Goal: Contribute content: Contribute content

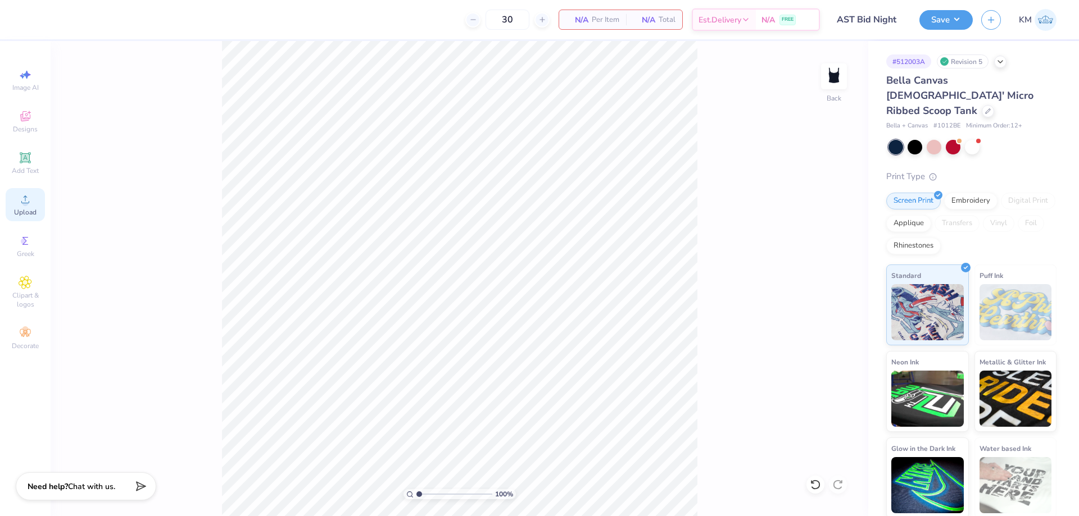
click at [28, 205] on icon at bounding box center [25, 199] width 13 height 13
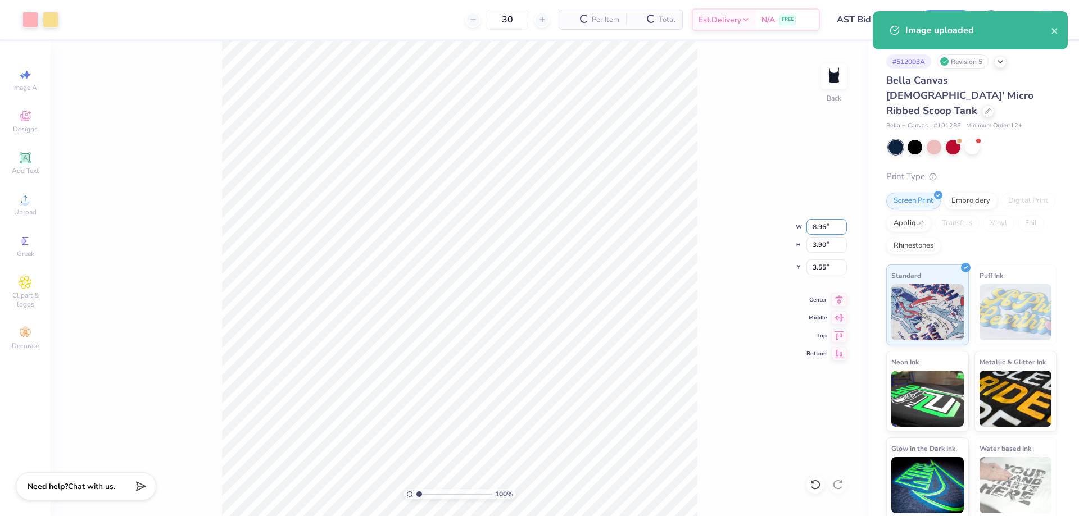
click at [821, 228] on input "8.96" at bounding box center [826, 227] width 40 height 16
type input "7.00"
type input "3.05"
click at [815, 267] on input "3.98" at bounding box center [826, 268] width 40 height 16
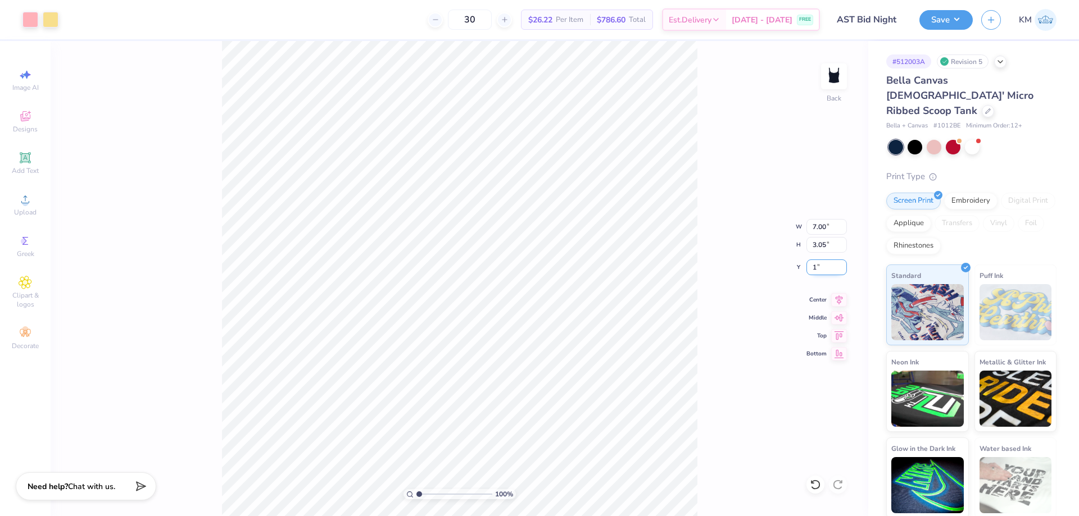
type input "1.00"
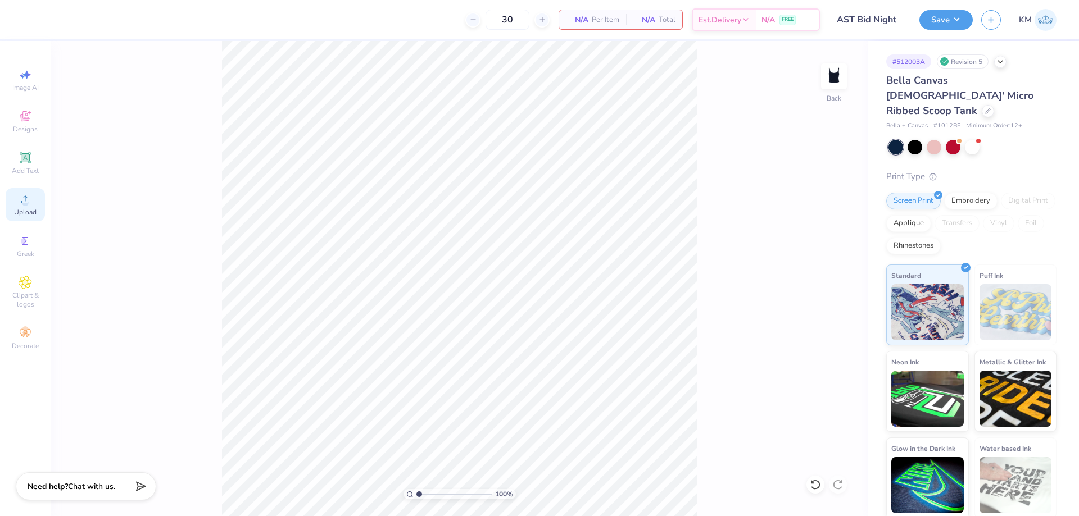
click at [13, 194] on div "Upload" at bounding box center [25, 204] width 39 height 33
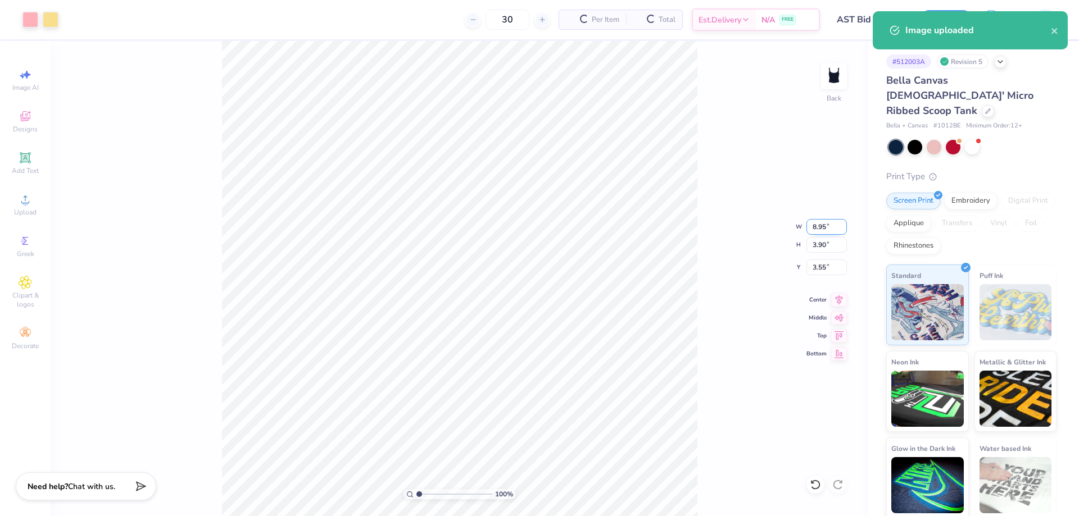
click at [815, 224] on input "8.95" at bounding box center [826, 227] width 40 height 16
type input "7.00"
type input "3.05"
click at [828, 266] on input "3.98" at bounding box center [826, 268] width 40 height 16
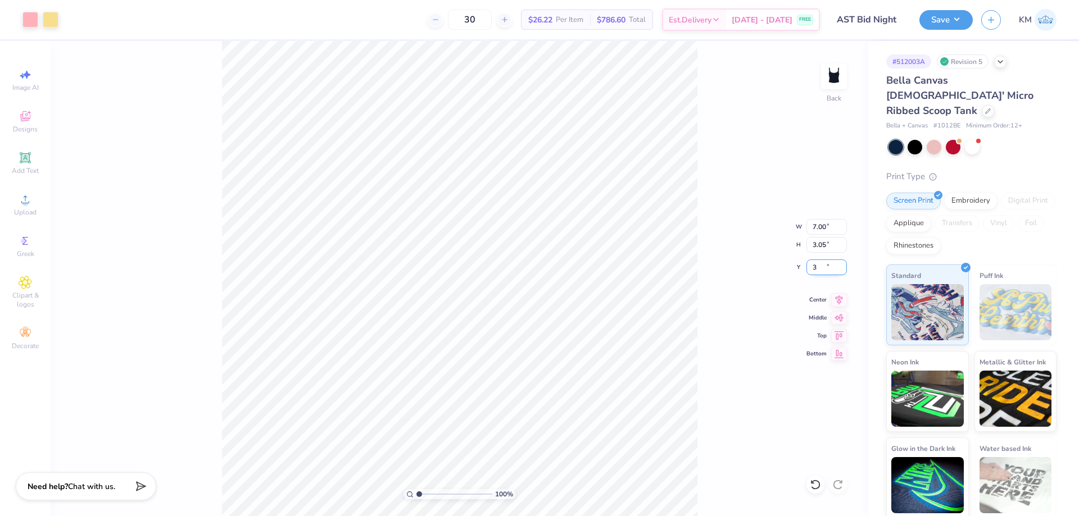
type input "3.00"
drag, startPoint x: 832, startPoint y: 267, endPoint x: 758, endPoint y: 271, distance: 74.2
click at [772, 269] on div "100 % Back W 7.00 7.00 " H 3.05 3.05 " Y 3.00 3.00 " Center Middle Top Bottom" at bounding box center [460, 278] width 818 height 475
click at [818, 269] on input "3.00" at bounding box center [826, 268] width 40 height 16
type input "1.00"
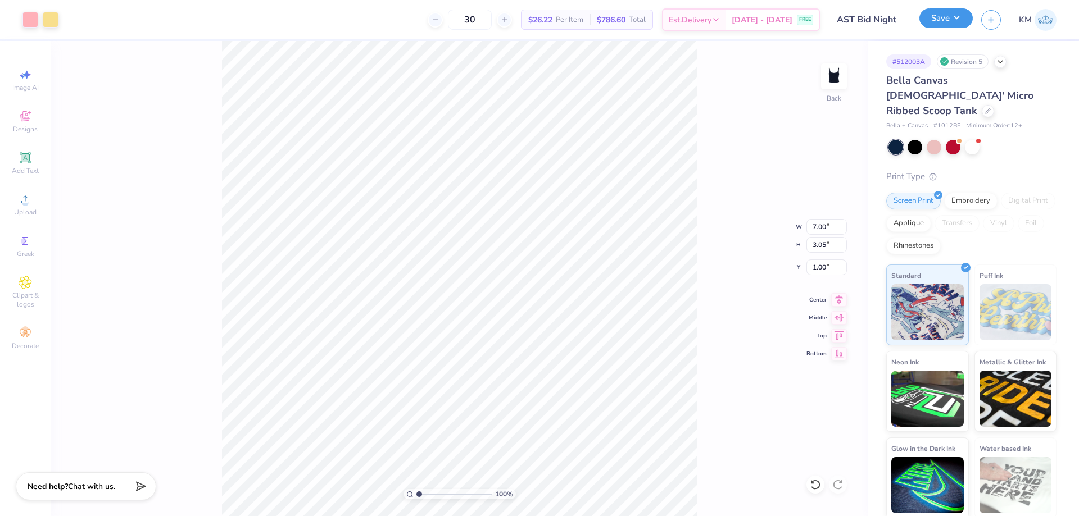
click at [954, 16] on button "Save" at bounding box center [945, 18] width 53 height 20
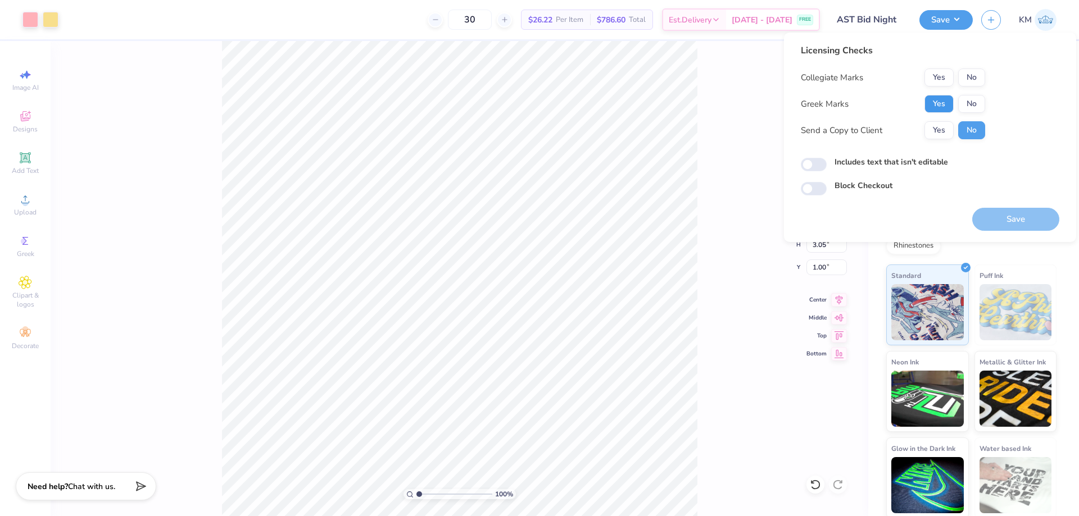
click at [930, 100] on button "Yes" at bounding box center [938, 104] width 29 height 18
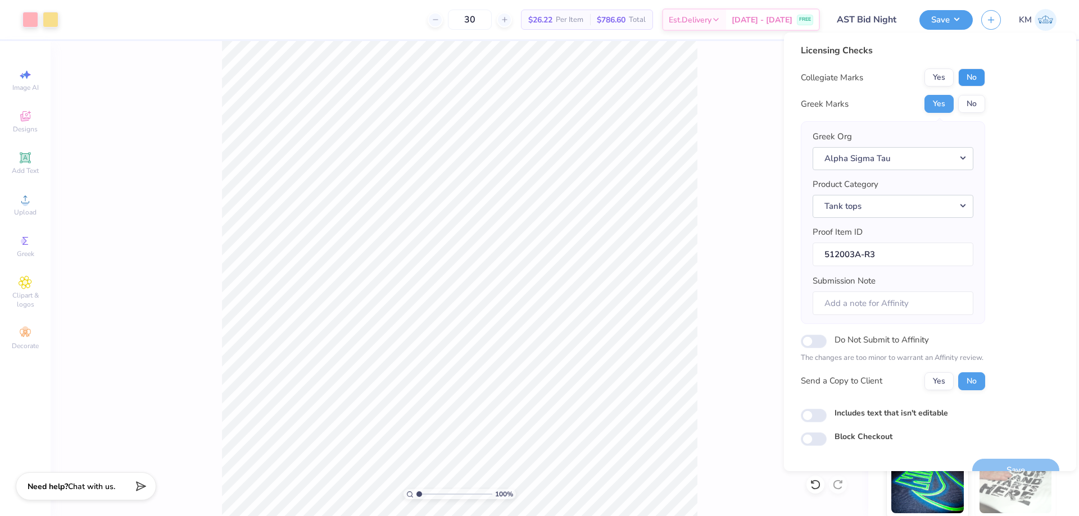
click at [963, 72] on button "No" at bounding box center [971, 78] width 27 height 18
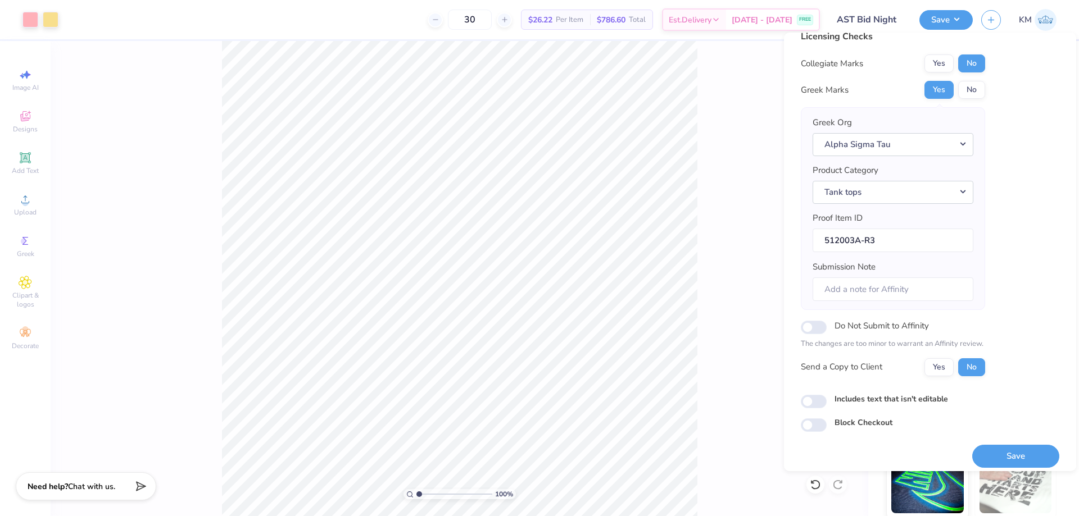
scroll to position [21, 0]
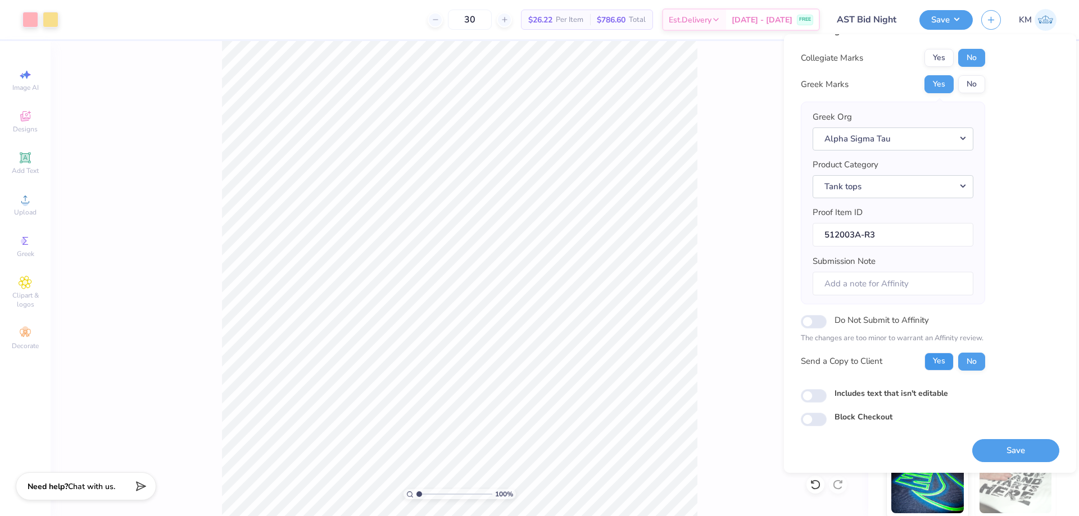
click at [941, 358] on button "Yes" at bounding box center [938, 362] width 29 height 18
click at [997, 451] on button "Save" at bounding box center [1015, 450] width 87 height 23
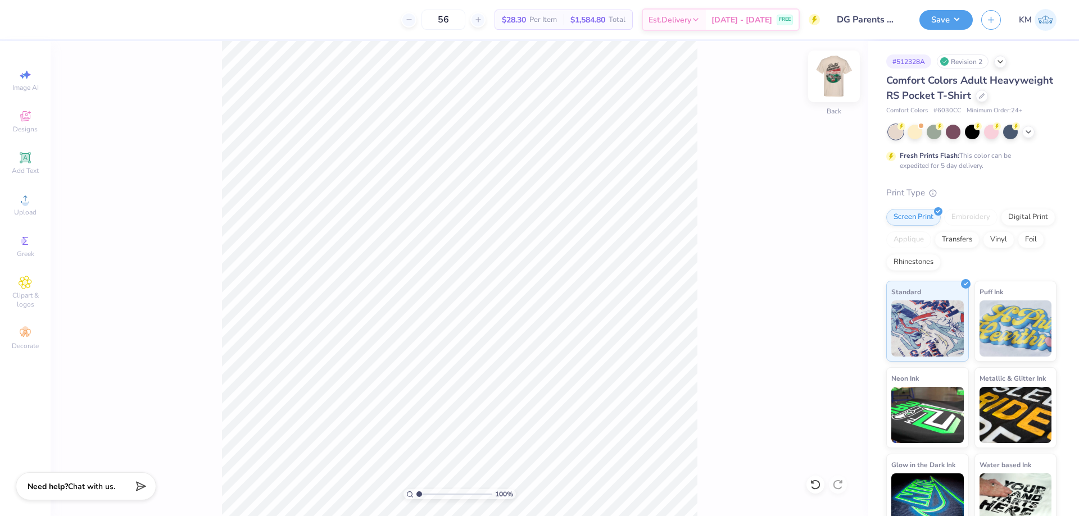
click at [837, 75] on img at bounding box center [833, 76] width 45 height 45
click at [828, 75] on img at bounding box center [833, 76] width 45 height 45
click at [842, 74] on img at bounding box center [833, 76] width 45 height 45
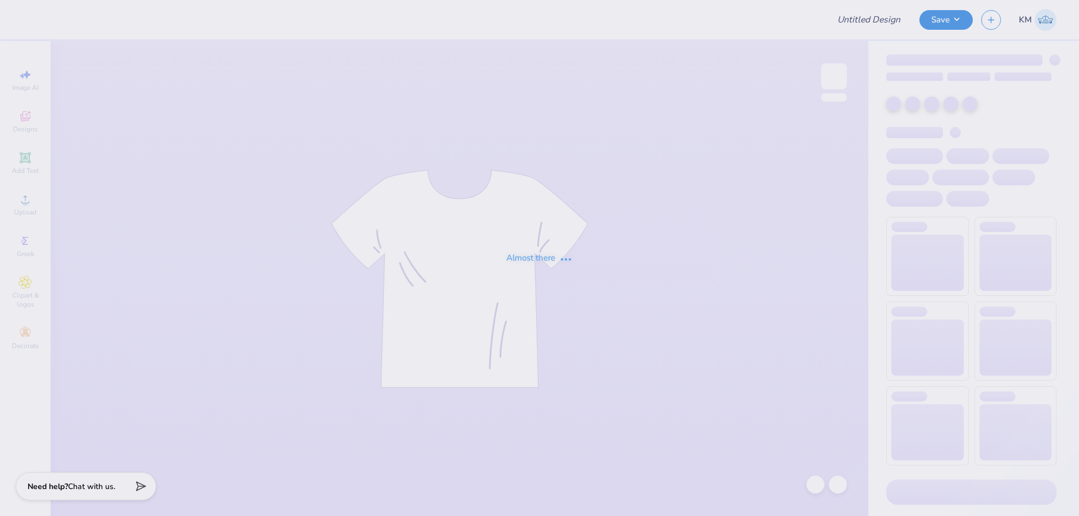
type input "Shirts for LHM!"
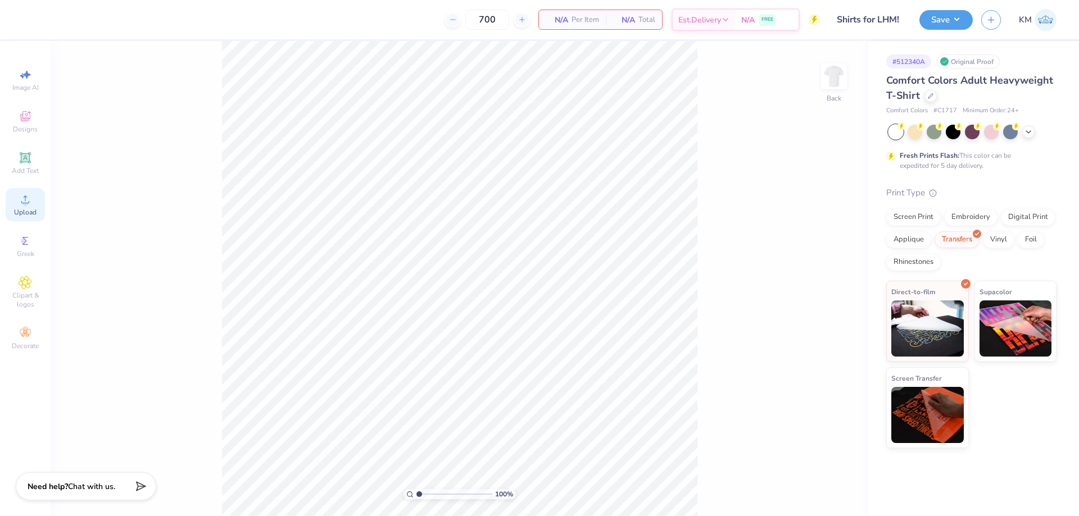
click at [26, 206] on div "Upload" at bounding box center [25, 204] width 39 height 33
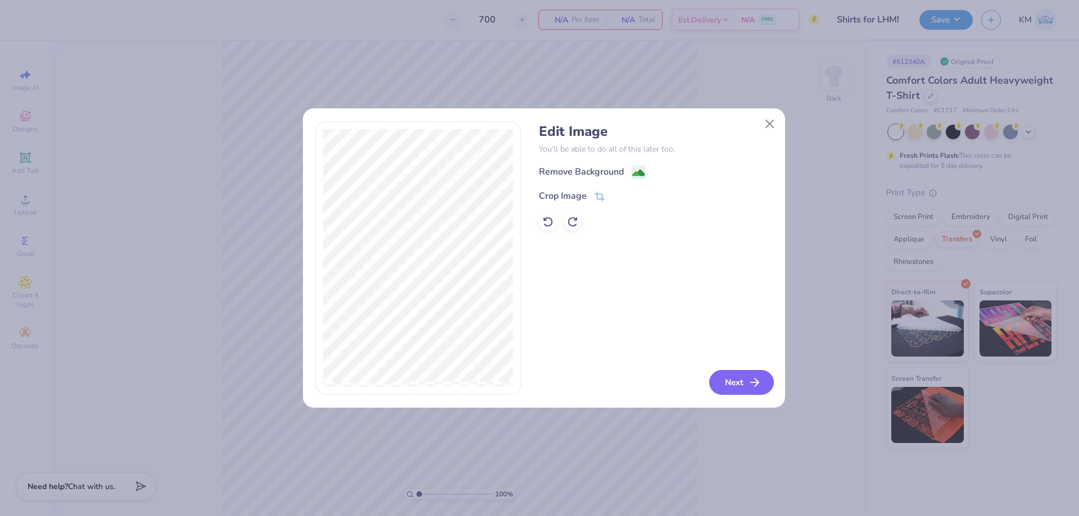
click at [743, 378] on button "Next" at bounding box center [741, 382] width 65 height 25
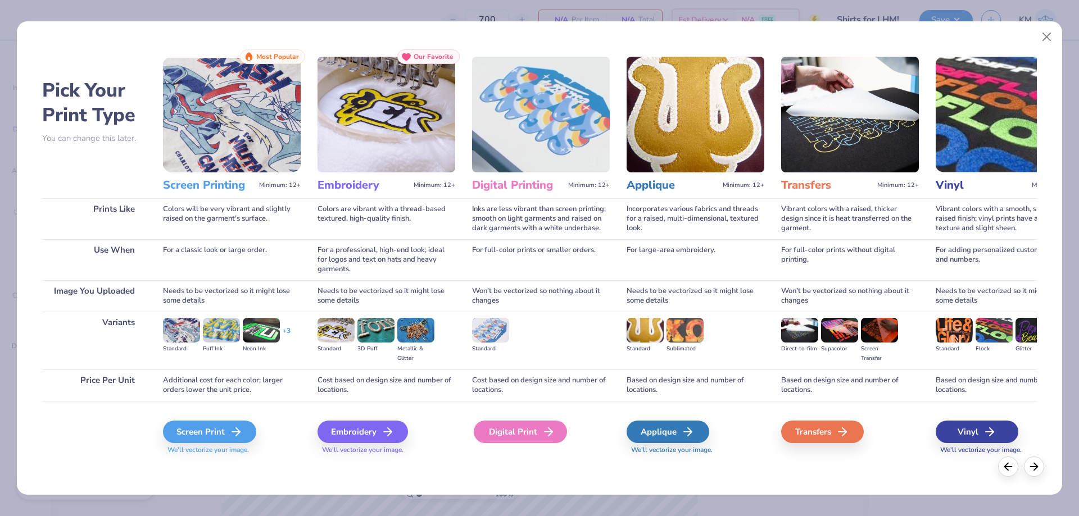
click at [557, 432] on div "Digital Print" at bounding box center [520, 432] width 93 height 22
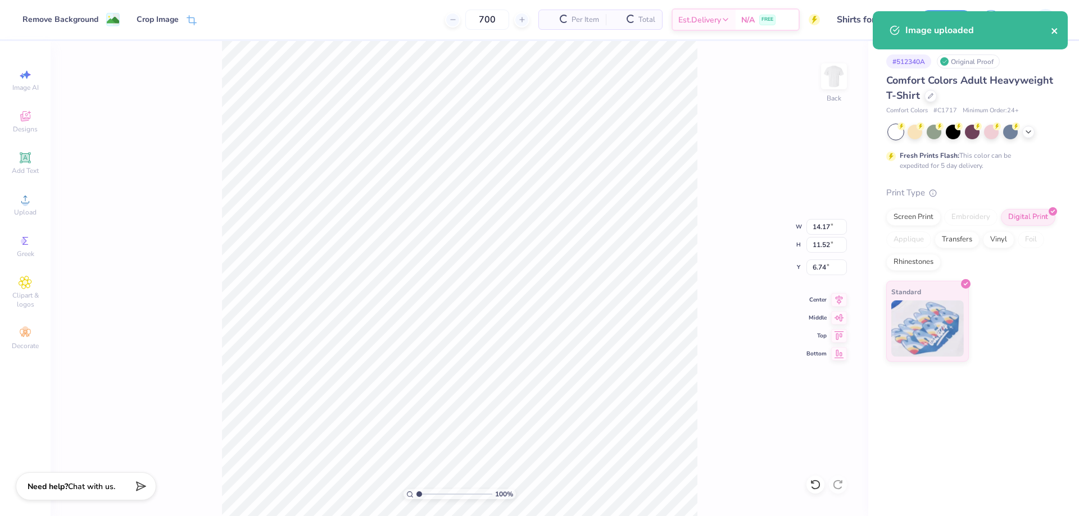
click at [1052, 29] on icon "close" at bounding box center [1054, 31] width 6 height 6
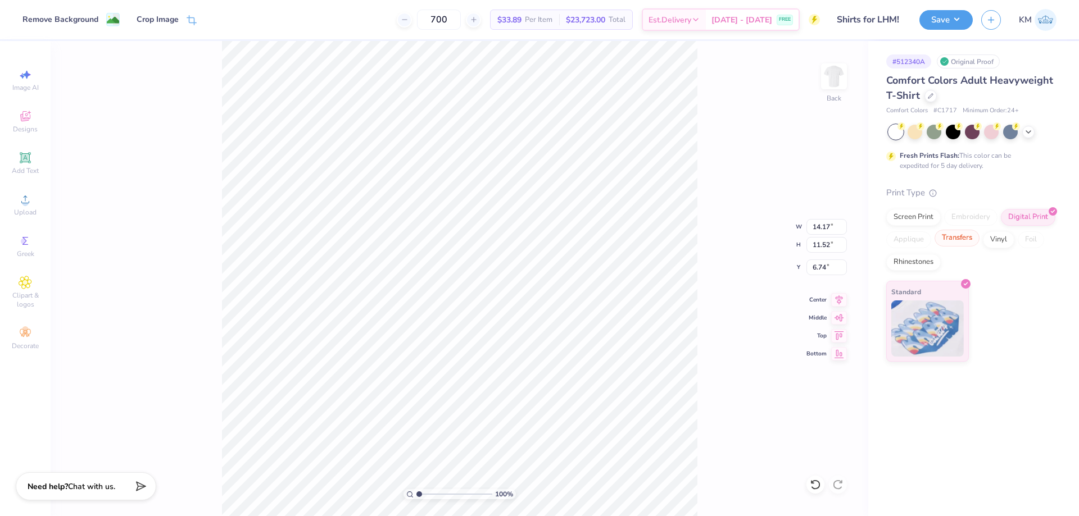
click at [960, 243] on div "Transfers" at bounding box center [956, 238] width 45 height 17
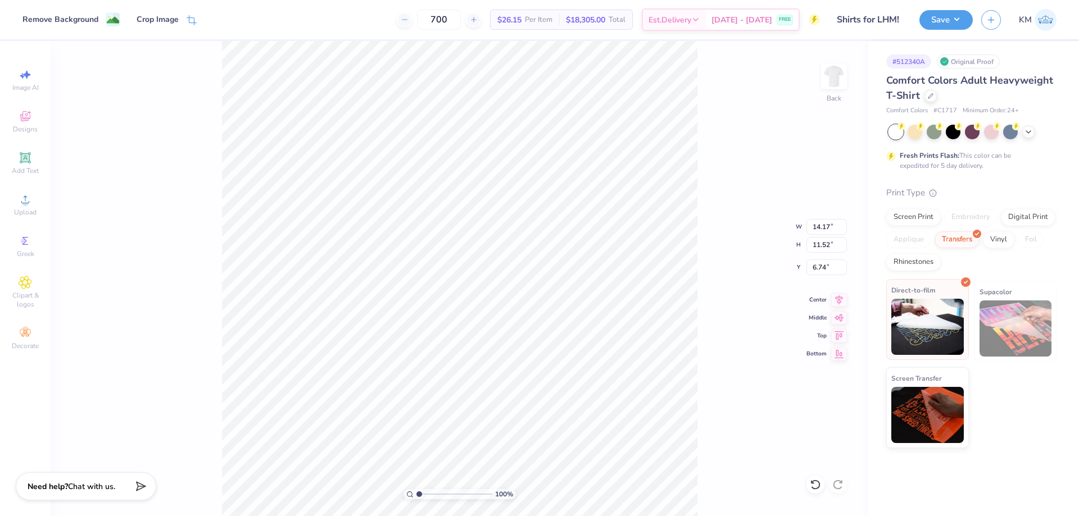
click at [936, 337] on img at bounding box center [927, 327] width 72 height 56
click at [825, 228] on input "14.17" at bounding box center [826, 227] width 40 height 16
type input "3.50"
type input "2.84"
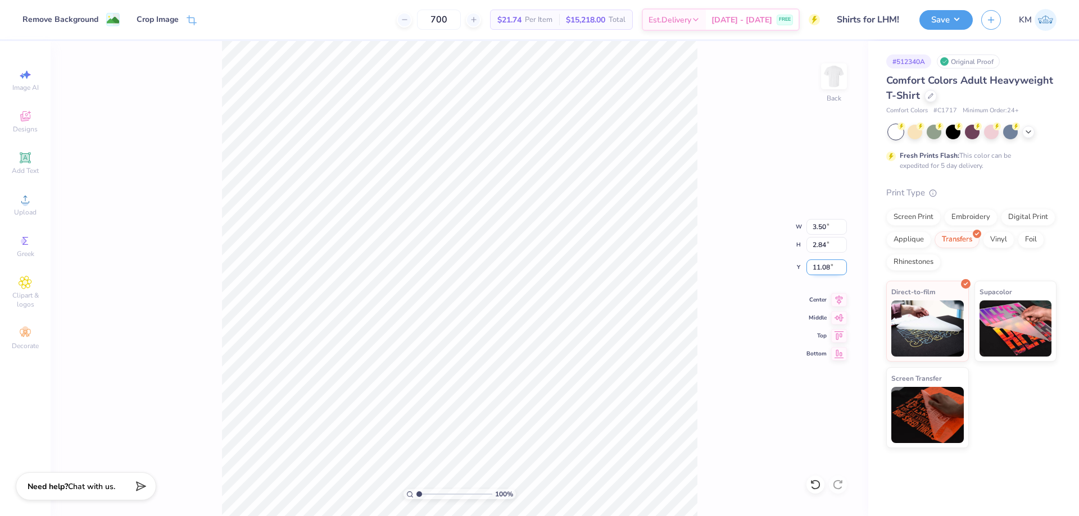
click at [824, 266] on input "11.08" at bounding box center [826, 268] width 40 height 16
type input "3.00"
click at [823, 72] on img at bounding box center [833, 76] width 45 height 45
click at [13, 196] on div "Upload" at bounding box center [25, 204] width 39 height 33
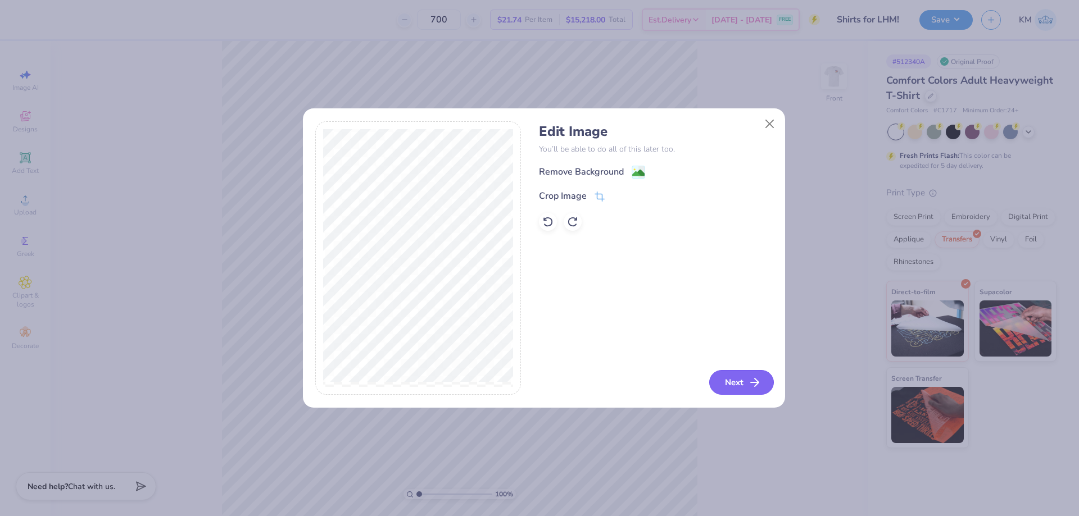
click at [741, 373] on button "Next" at bounding box center [741, 382] width 65 height 25
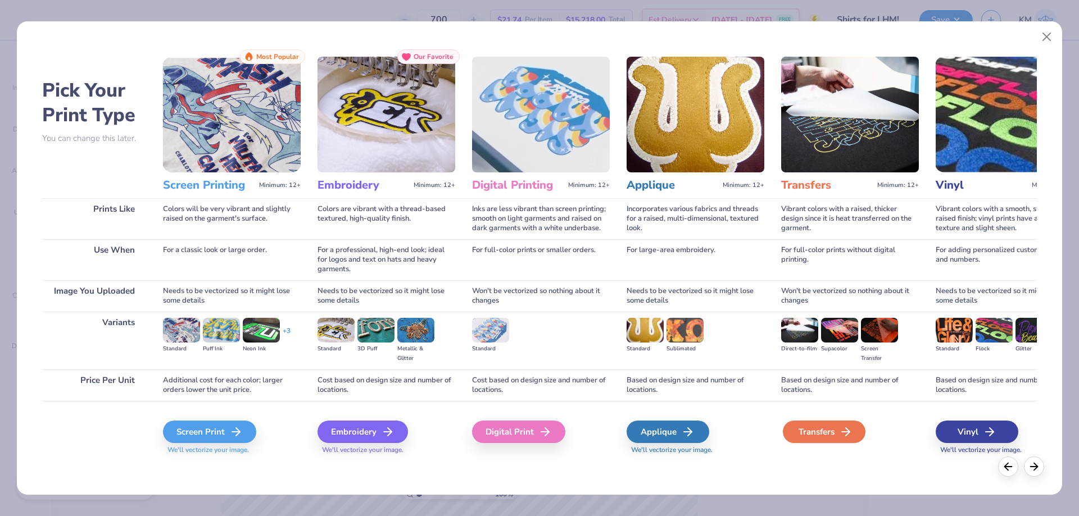
click at [838, 430] on div "Transfers" at bounding box center [824, 432] width 83 height 22
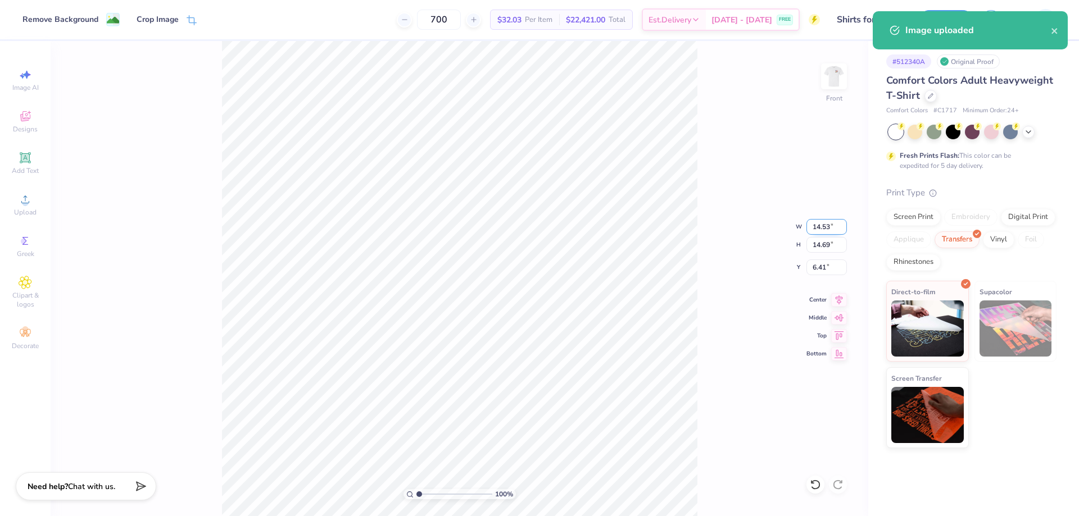
click at [819, 230] on input "14.53" at bounding box center [826, 227] width 40 height 16
type input "12.00"
type input "12.13"
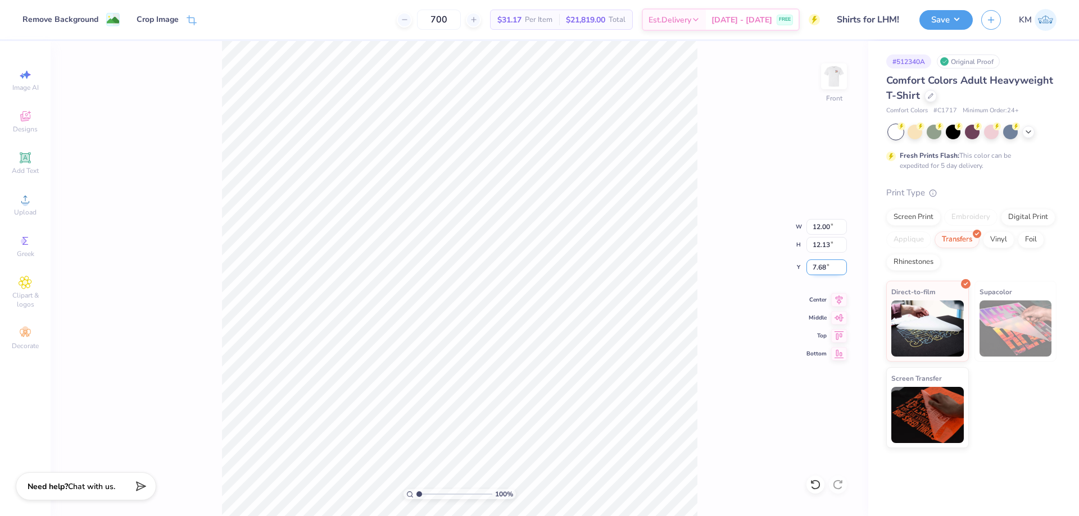
click at [812, 264] on input "7.68" at bounding box center [826, 268] width 40 height 16
type input "3.00"
click at [812, 221] on input "12.00" at bounding box center [826, 227] width 40 height 16
type input "12.50"
type input "12.64"
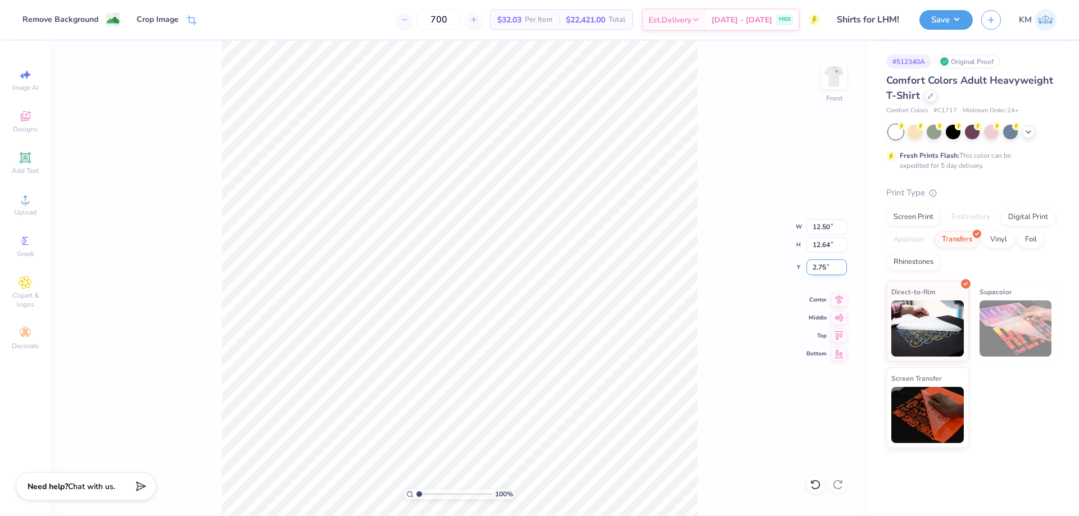
click at [824, 265] on input "2.75" at bounding box center [826, 268] width 40 height 16
type input "3.00"
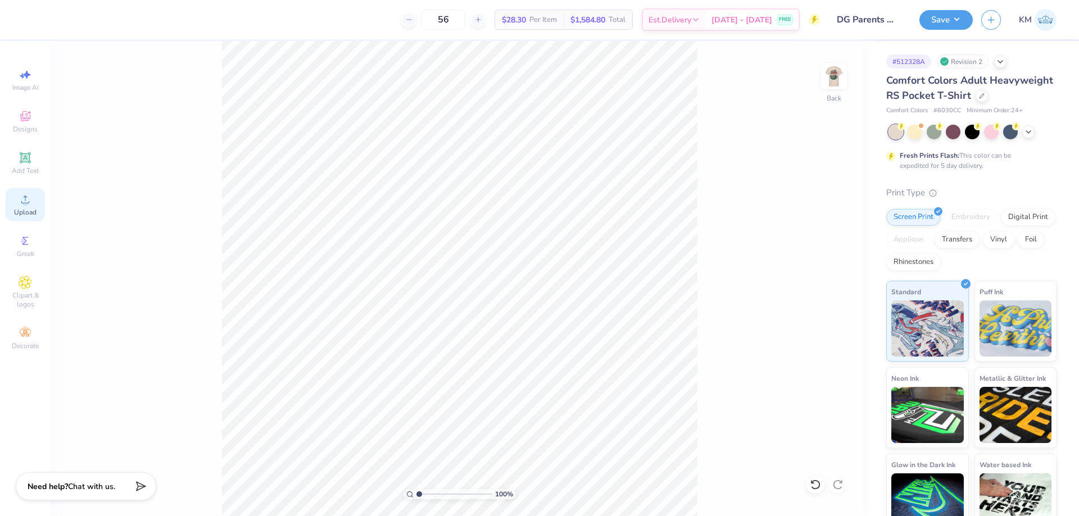
click at [23, 195] on icon at bounding box center [25, 199] width 13 height 13
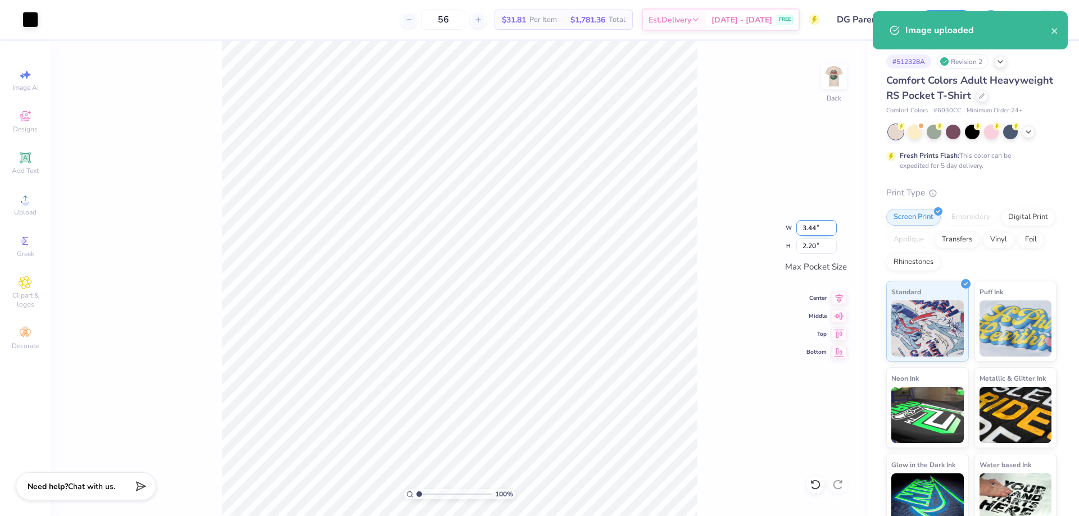
click at [820, 224] on input "3.44" at bounding box center [816, 228] width 40 height 16
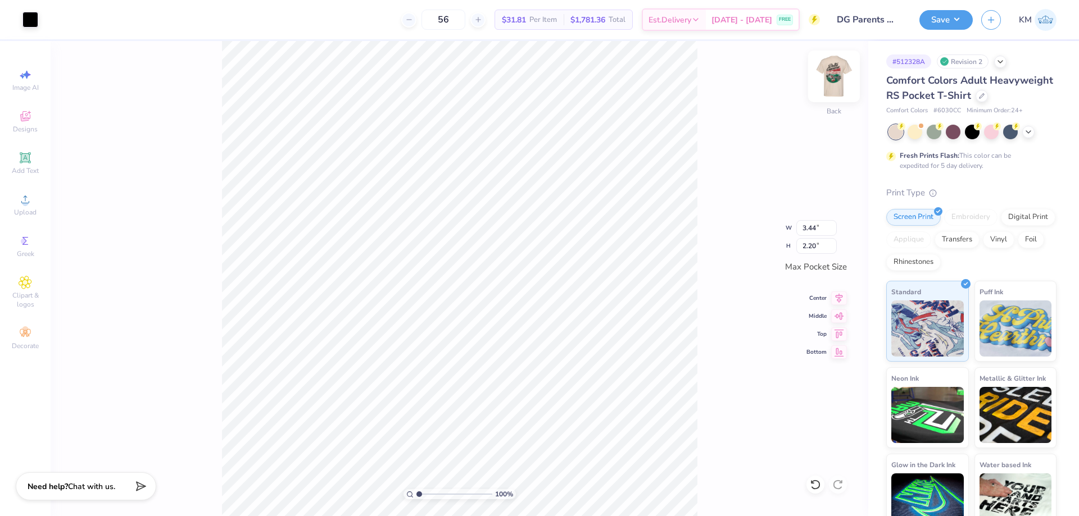
click at [837, 70] on img at bounding box center [833, 76] width 45 height 45
